Goal: Information Seeking & Learning: Learn about a topic

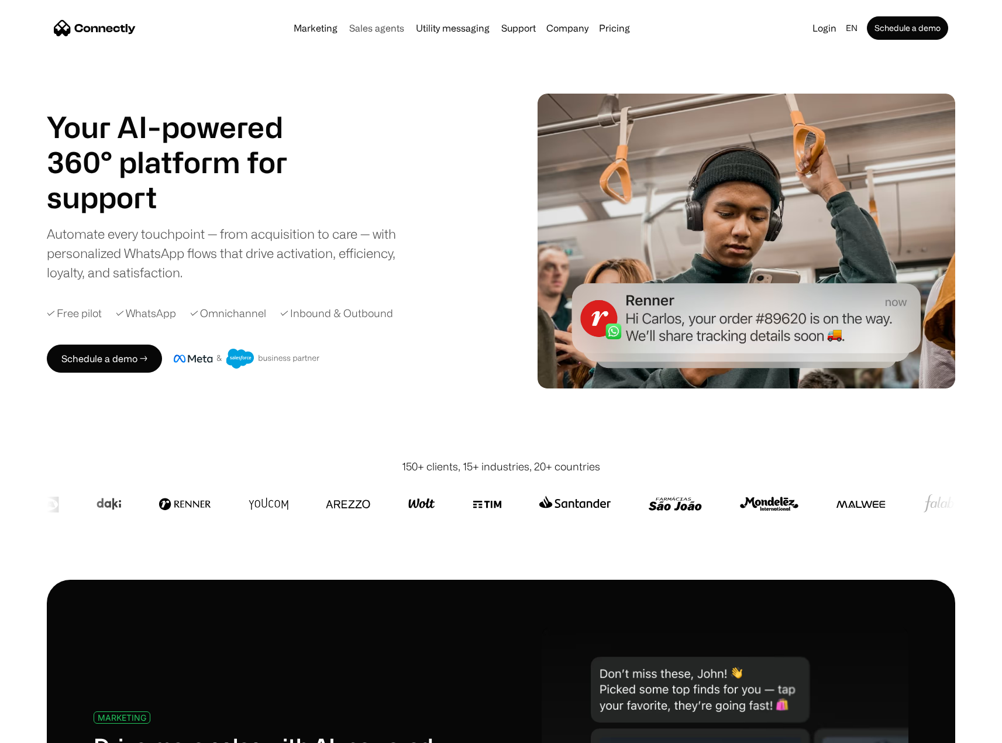
click at [388, 30] on link "Sales agents" at bounding box center [376, 27] width 64 height 9
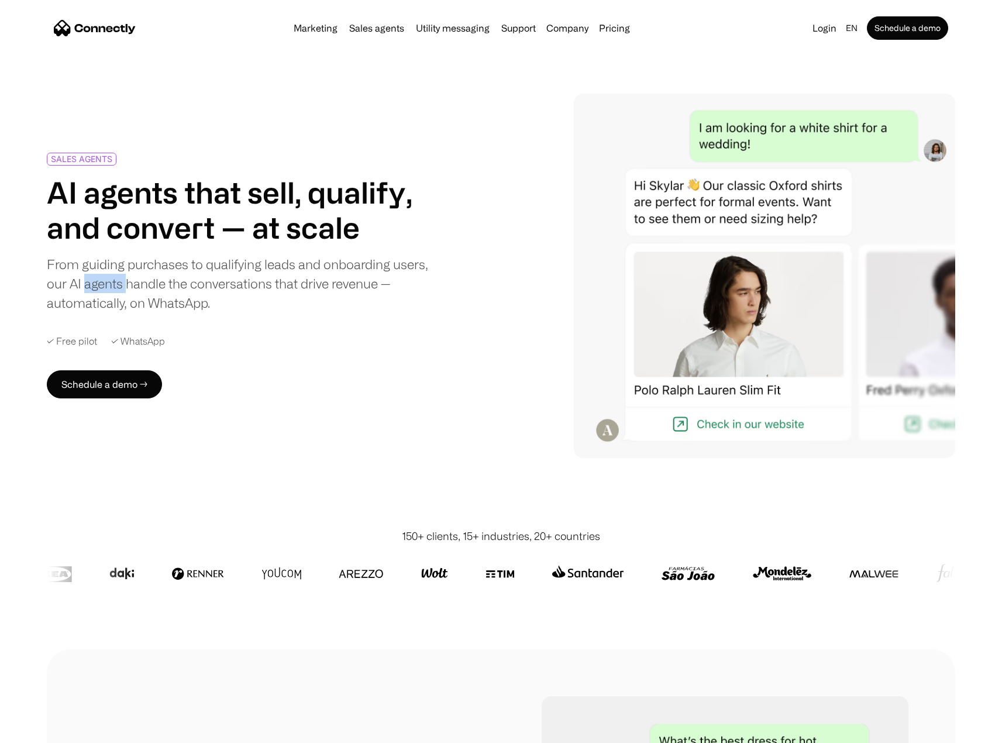
drag, startPoint x: 90, startPoint y: 284, endPoint x: 131, endPoint y: 286, distance: 41.0
click at [130, 286] on div "From guiding purchases to qualifying leads and onboarding users, our AI agents …" at bounding box center [239, 283] width 384 height 58
click at [131, 286] on div "From guiding purchases to qualifying leads and onboarding users, our AI agents …" at bounding box center [239, 283] width 384 height 58
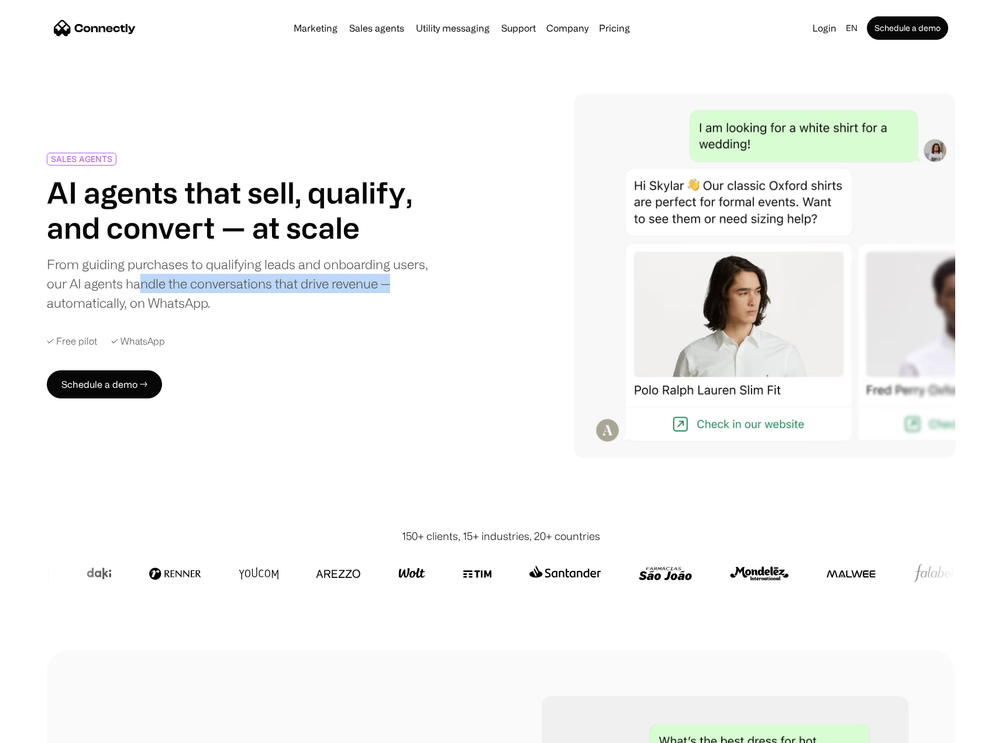
drag, startPoint x: 261, startPoint y: 286, endPoint x: 415, endPoint y: 285, distance: 153.2
click at [415, 285] on div "From guiding purchases to qualifying leads and onboarding users, our AI agents …" at bounding box center [239, 283] width 384 height 58
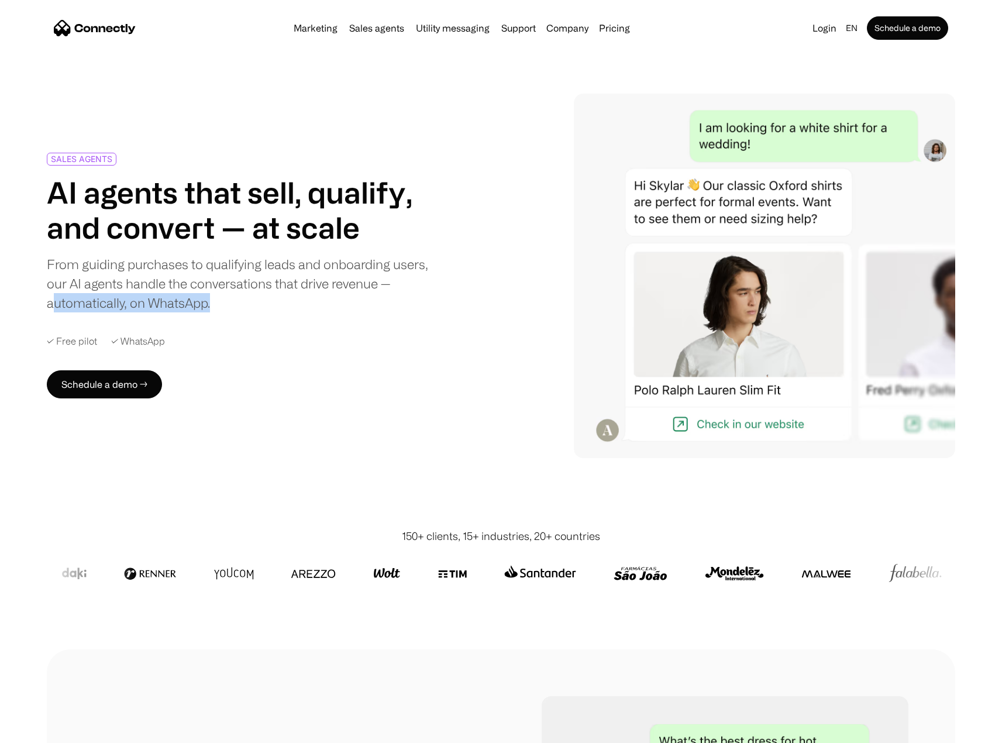
drag, startPoint x: 57, startPoint y: 305, endPoint x: 241, endPoint y: 310, distance: 184.3
click at [241, 310] on div "From guiding purchases to qualifying leads and onboarding users, our AI agents …" at bounding box center [239, 283] width 384 height 58
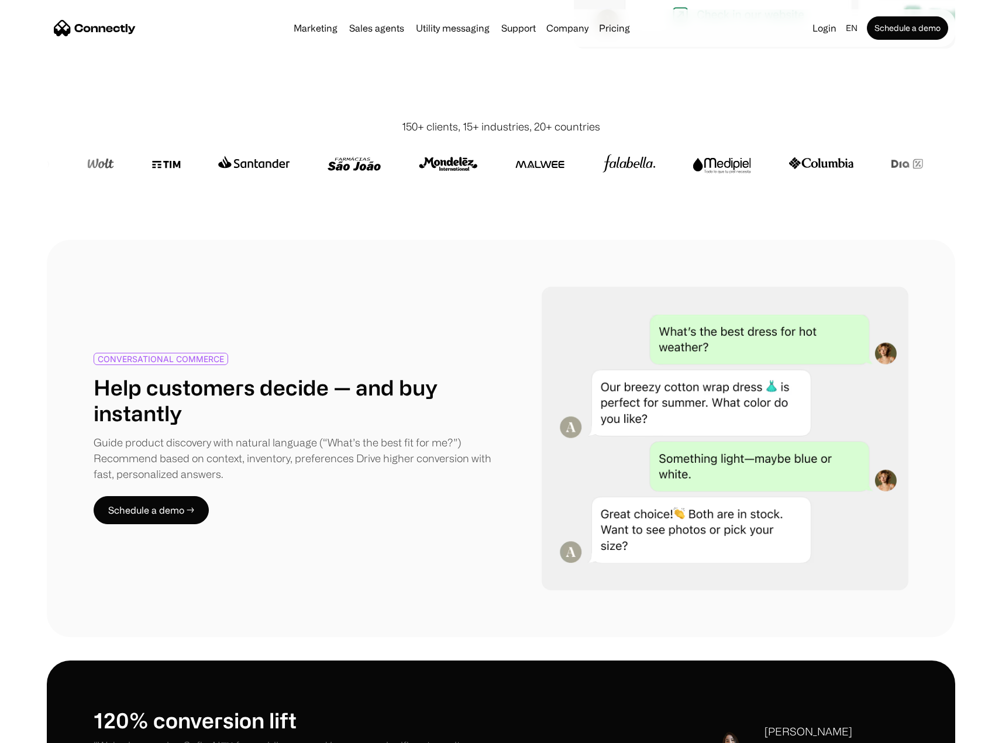
scroll to position [702, 0]
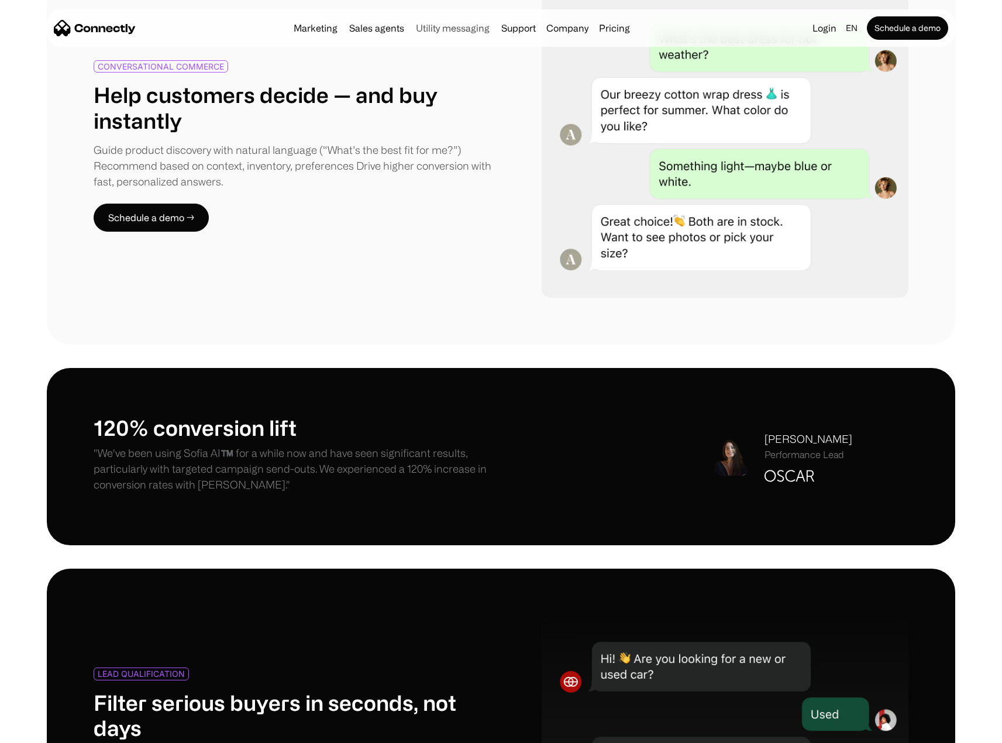
click at [465, 28] on link "Utility messaging" at bounding box center [452, 27] width 83 height 9
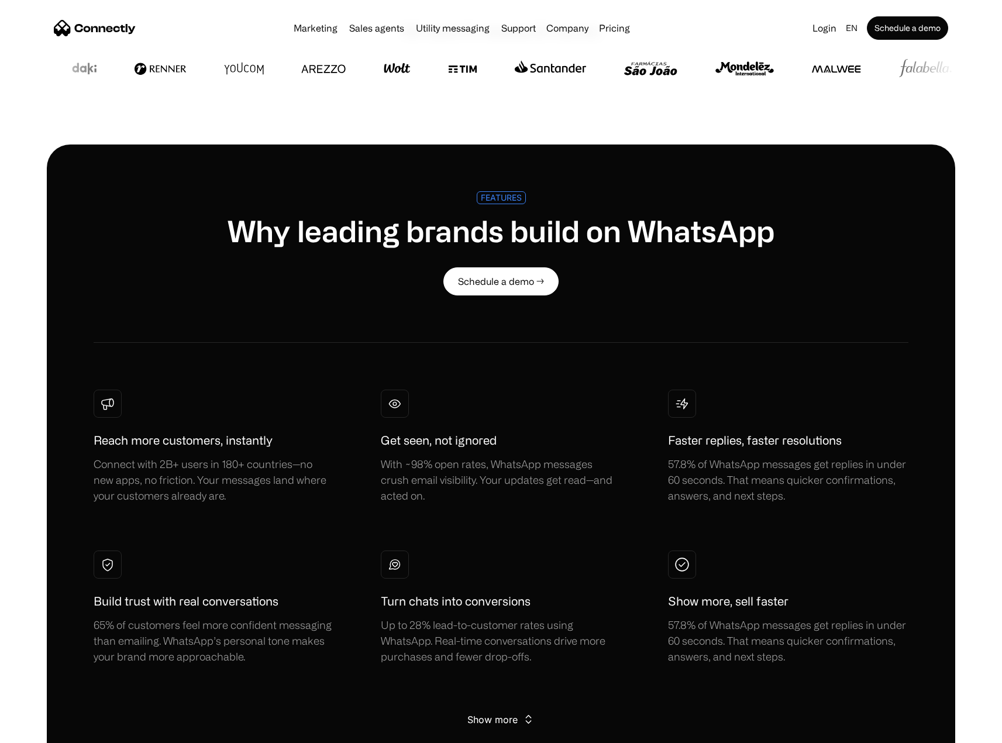
scroll to position [58, 0]
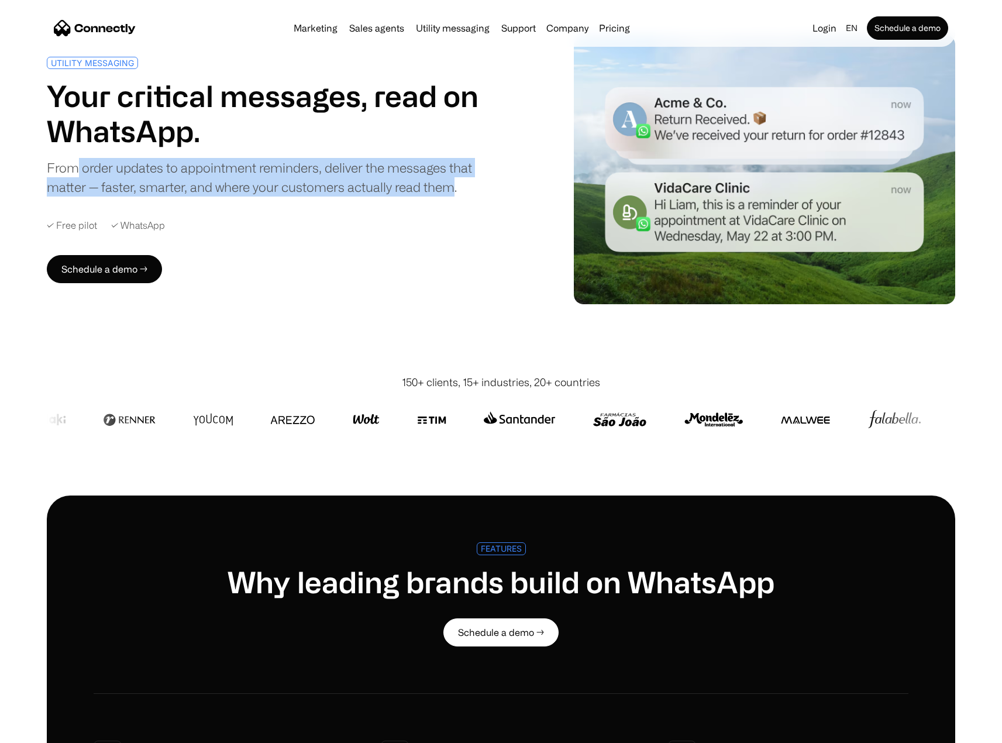
drag, startPoint x: 197, startPoint y: 175, endPoint x: 459, endPoint y: 189, distance: 262.4
click at [458, 189] on div "From order updates to appointment reminders, deliver the messages that matter —…" at bounding box center [271, 177] width 449 height 39
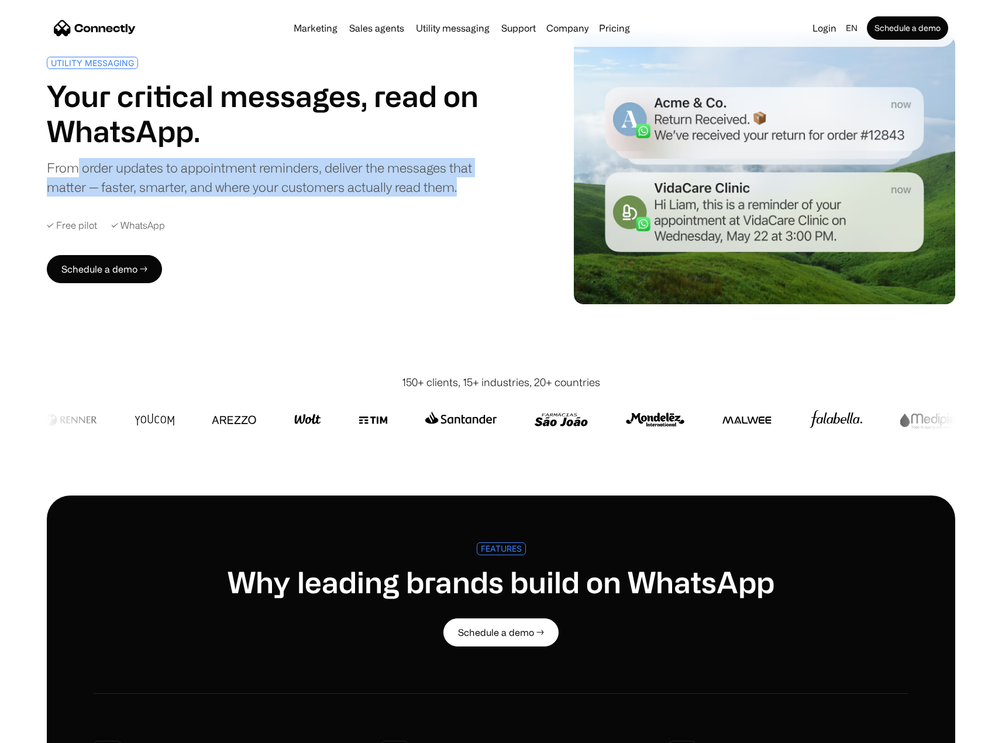
click at [95, 28] on img "home" at bounding box center [95, 28] width 82 height 16
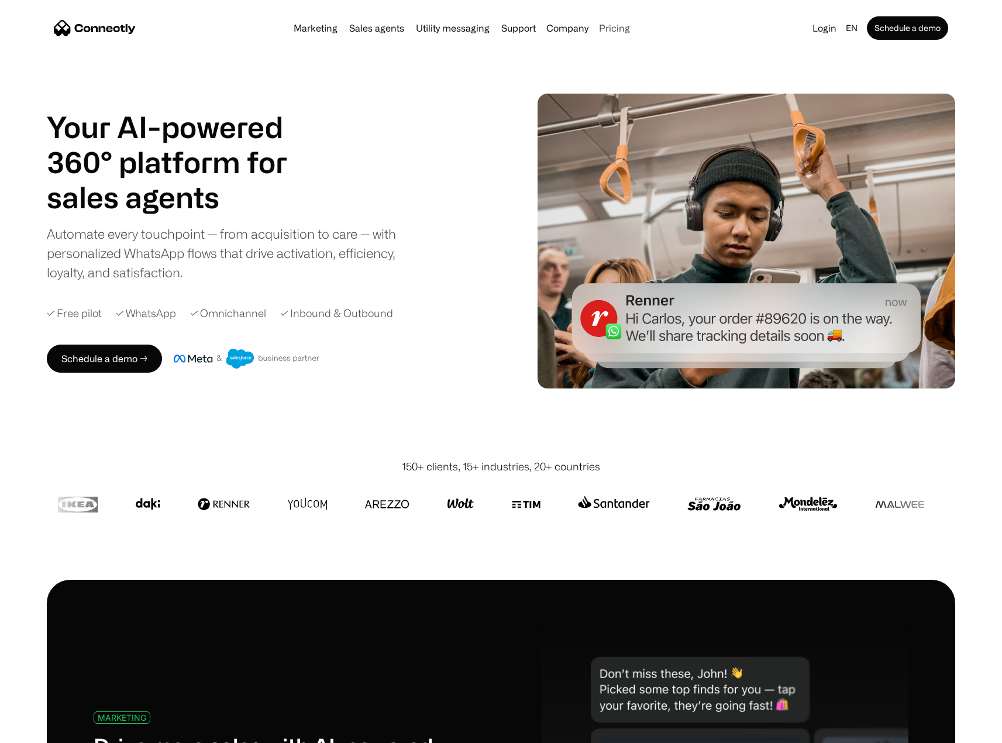
click at [609, 30] on link "Pricing" at bounding box center [614, 27] width 40 height 9
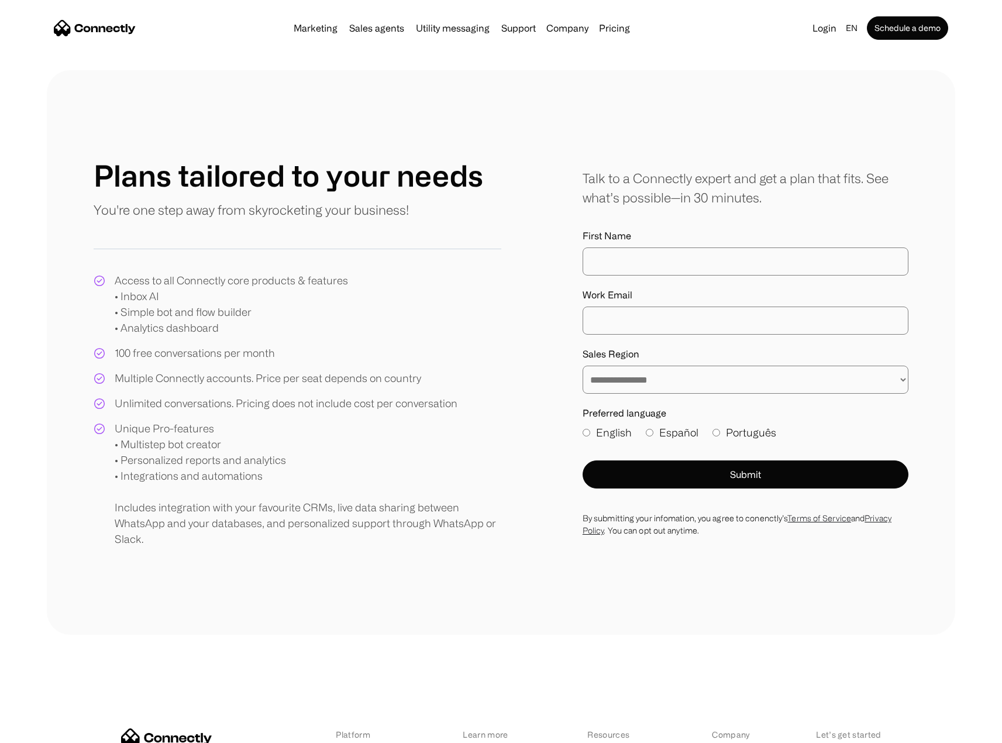
click at [110, 27] on img "home" at bounding box center [95, 28] width 82 height 16
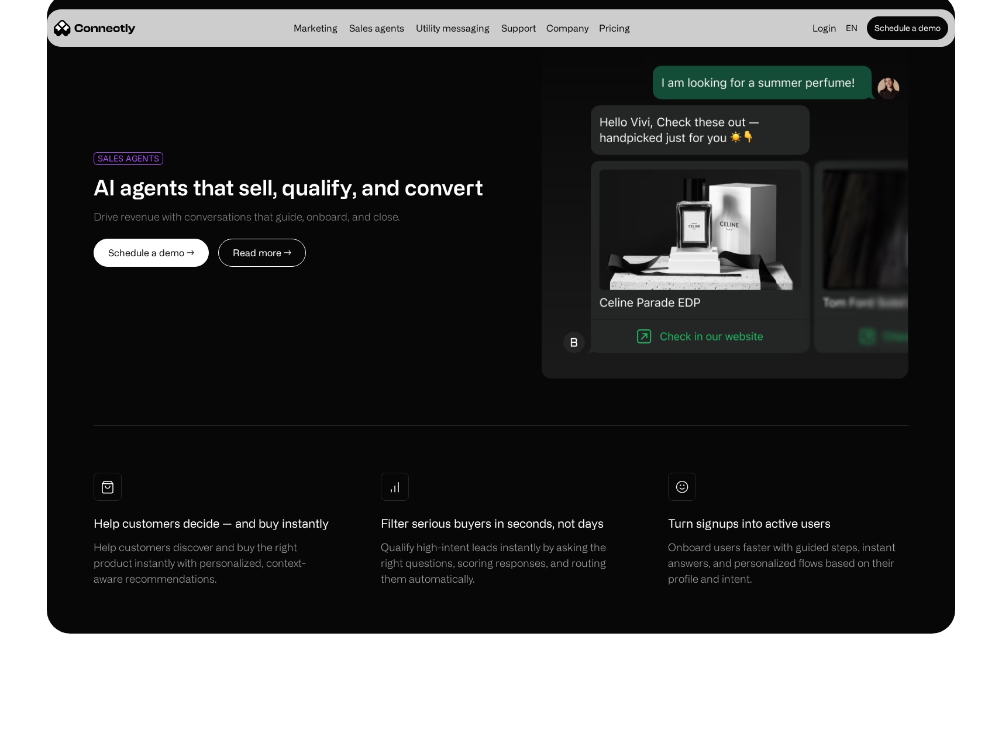
scroll to position [4795, 0]
